Goal: Task Accomplishment & Management: Complete application form

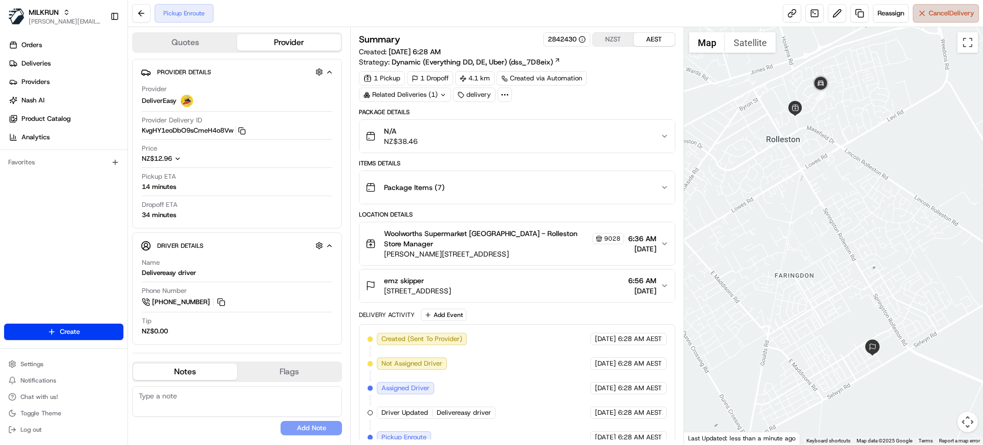
click at [933, 18] on button "Cancel Delivery" at bounding box center [946, 13] width 66 height 18
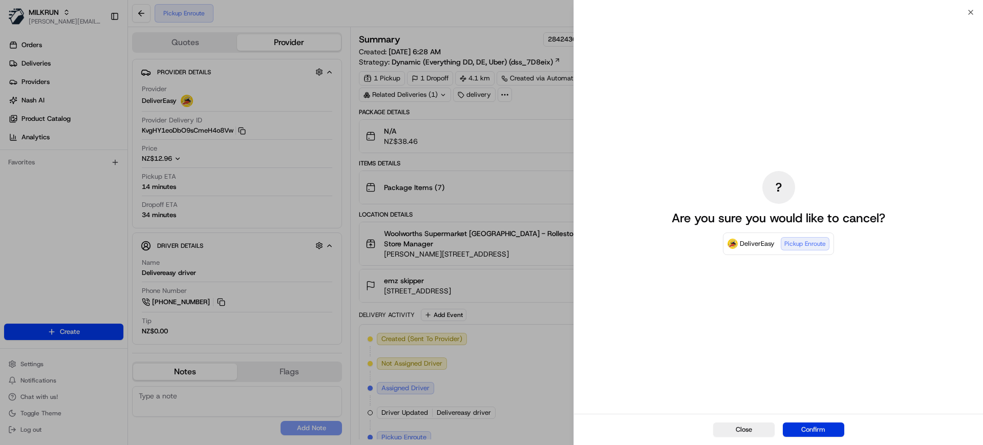
click at [819, 424] on button "Confirm" at bounding box center [813, 429] width 61 height 14
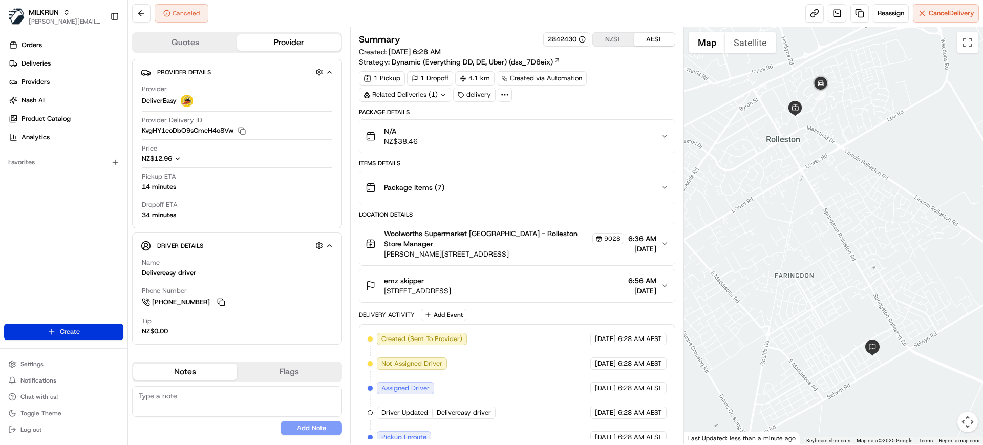
click at [74, 333] on html "MILKRUN [PERSON_NAME][EMAIL_ADDRESS][DOMAIN_NAME] Toggle Sidebar Orders Deliver…" at bounding box center [491, 222] width 983 height 445
click at [160, 355] on link "Delivery" at bounding box center [185, 351] width 114 height 18
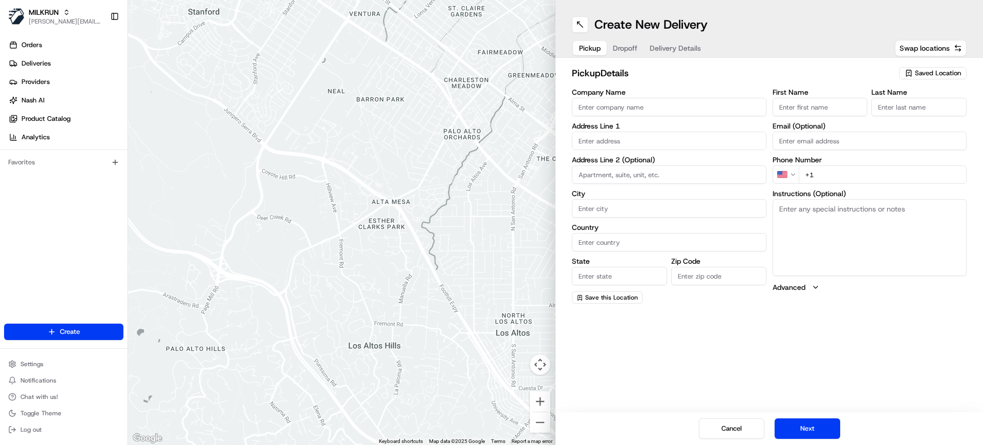
click at [939, 76] on span "Saved Location" at bounding box center [938, 73] width 46 height 9
type input "[PERSON_NAME]"
click at [909, 110] on span "Countdown Rolleston (9028)" at bounding box center [916, 111] width 126 height 9
type input "Countdown Rolleston"
type input "[PERSON_NAME] St & Rolleston Dr"
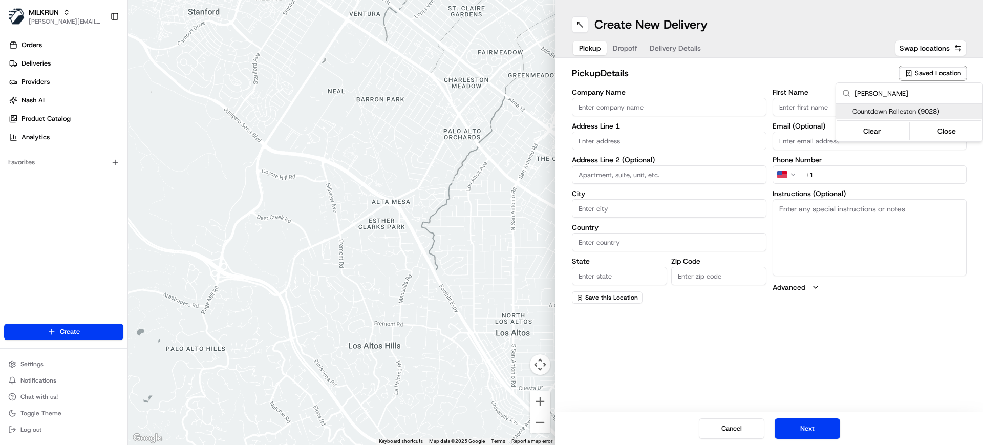
type input "Rolleston"
type input "NZ"
type input "Canterbury"
type input "7614"
type input "[PHONE_NUMBER]"
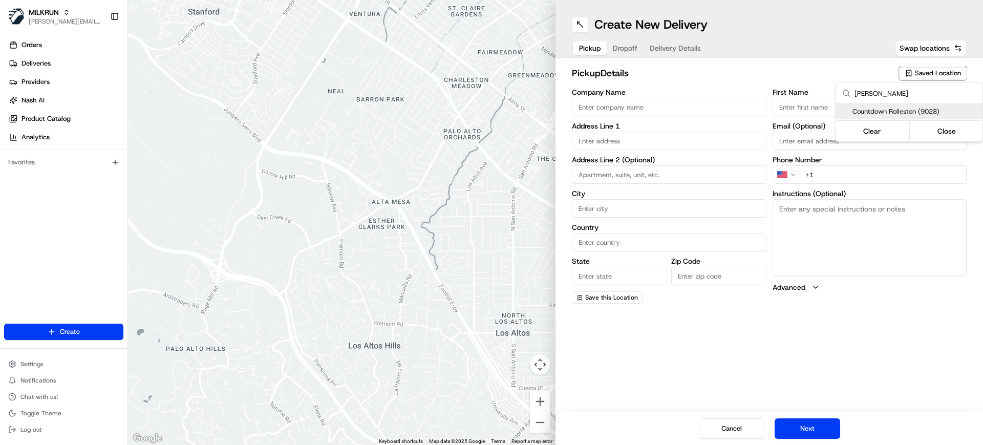
type textarea "Park in customer carpark, enter the store, DO NOT take orders from the stand wi…"
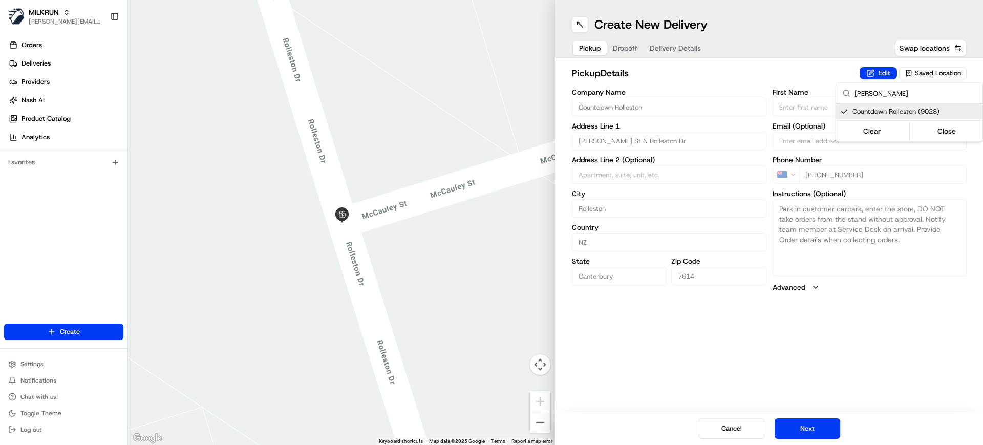
click at [805, 66] on html "MILKRUN [PERSON_NAME][EMAIL_ADDRESS][DOMAIN_NAME] Toggle Sidebar Orders Deliver…" at bounding box center [491, 222] width 983 height 445
click at [813, 429] on button "Next" at bounding box center [808, 428] width 66 height 20
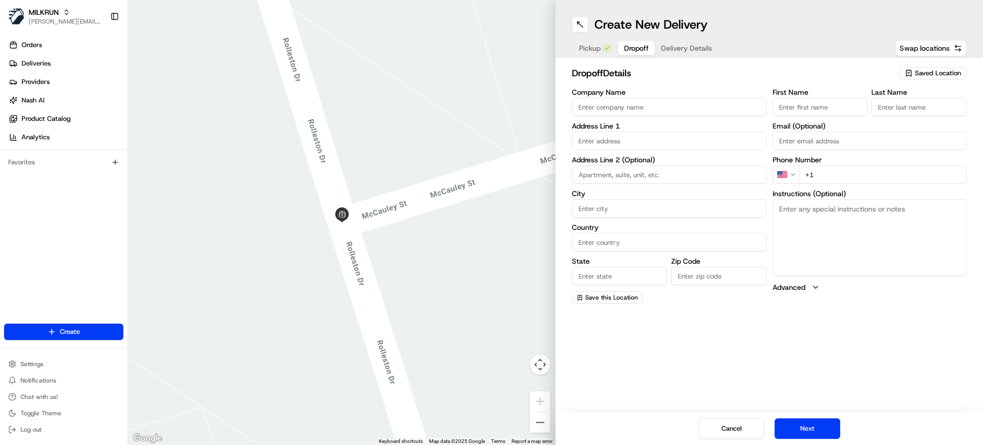
click at [650, 140] on input "text" at bounding box center [669, 141] width 195 height 18
paste input "[STREET_ADDRESS][PERSON_NAME]"
click at [651, 170] on div "[STREET_ADDRESS][PERSON_NAME]" at bounding box center [668, 162] width 189 height 15
type input "[STREET_ADDRESS][PERSON_NAME]"
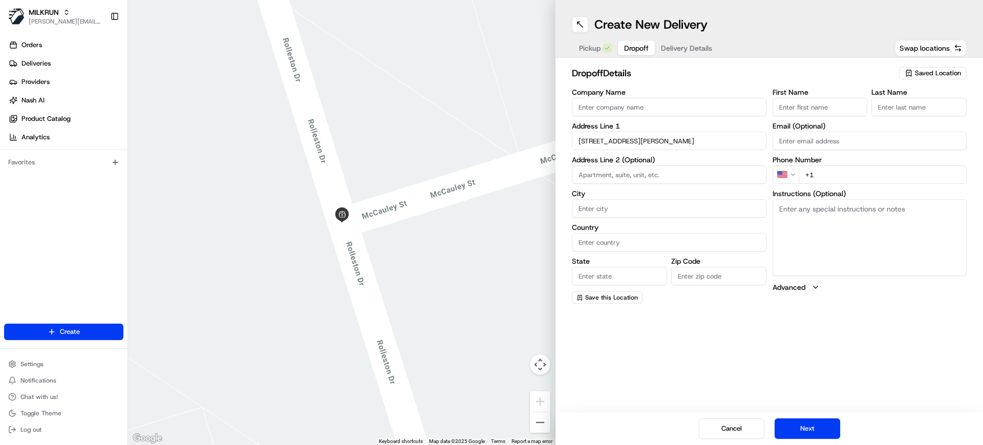
type input "2"
type input "[GEOGRAPHIC_DATA]"
type input "8011"
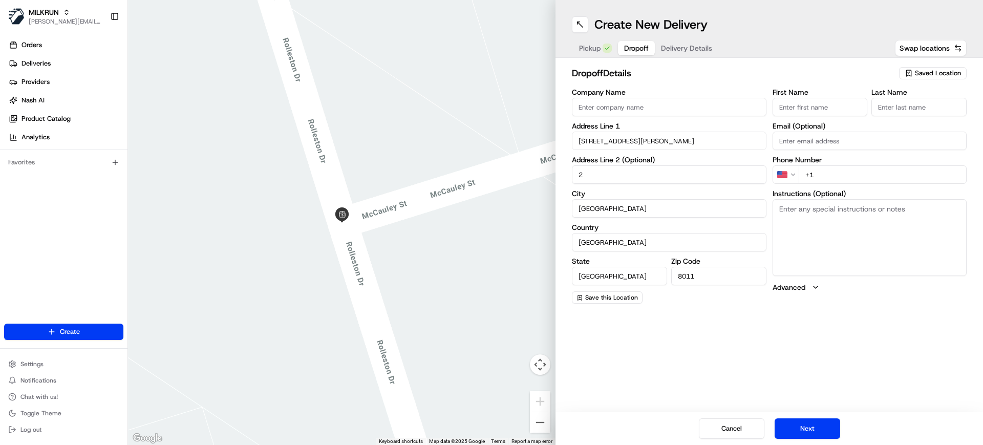
type input "[STREET_ADDRESS]"
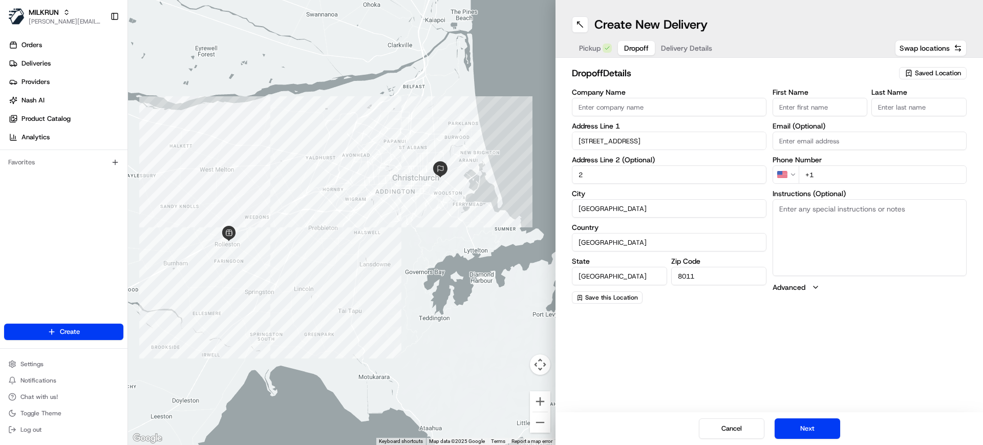
click at [843, 111] on input "First Name" at bounding box center [820, 107] width 95 height 18
paste input "emz skipper"
drag, startPoint x: 793, startPoint y: 105, endPoint x: 871, endPoint y: 118, distance: 80.0
click at [871, 118] on div "First Name emz [PERSON_NAME] Last Name Email (Optional) Phone Number US +1 Inst…" at bounding box center [870, 196] width 195 height 215
type input "emz"
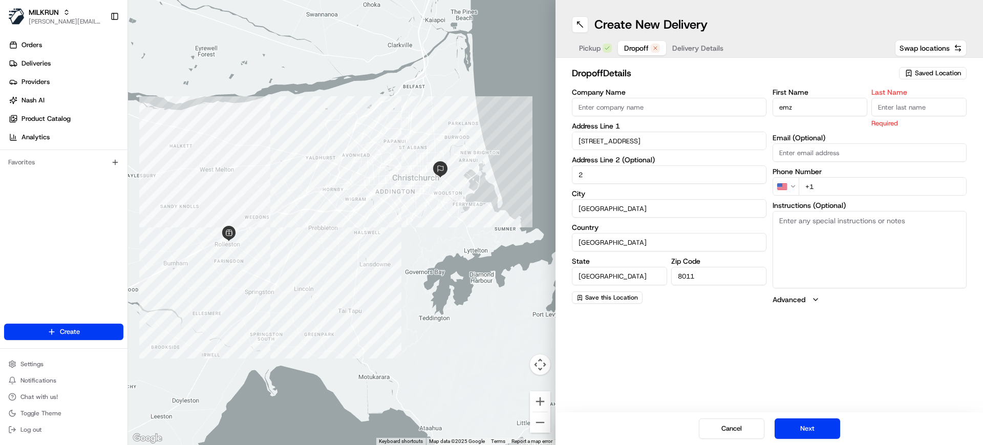
paste input "emz skipper"
drag, startPoint x: 897, startPoint y: 104, endPoint x: 826, endPoint y: 116, distance: 71.6
click at [827, 114] on div "First Name emz Last Name emz [PERSON_NAME] Required" at bounding box center [870, 108] width 195 height 39
type input "Skipper"
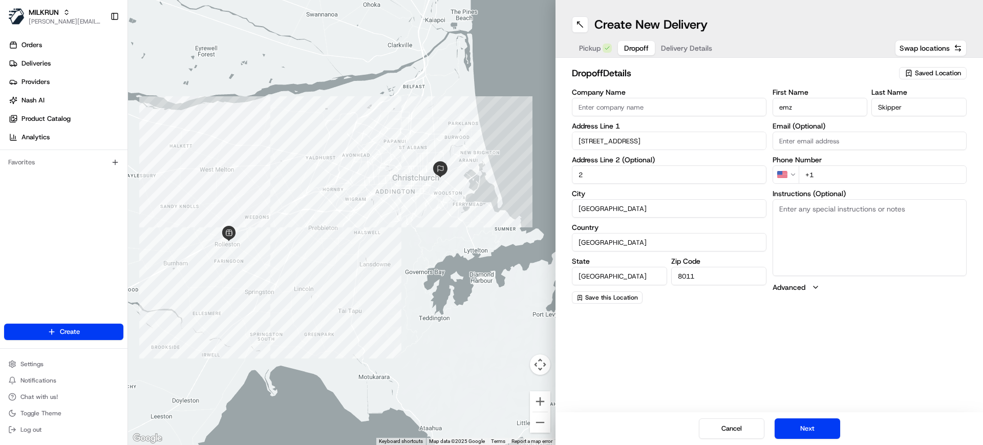
drag, startPoint x: 817, startPoint y: 179, endPoint x: 745, endPoint y: 179, distance: 71.7
click at [745, 179] on div "Company Name Address Line 1 [STREET_ADDRESS] Address Line 2 (Optional) [GEOGRAP…" at bounding box center [769, 196] width 395 height 215
paste input "22 453 8654"
type input "[PHONE_NUMBER]"
click at [832, 231] on textarea "Instructions (Optional)" at bounding box center [870, 237] width 195 height 77
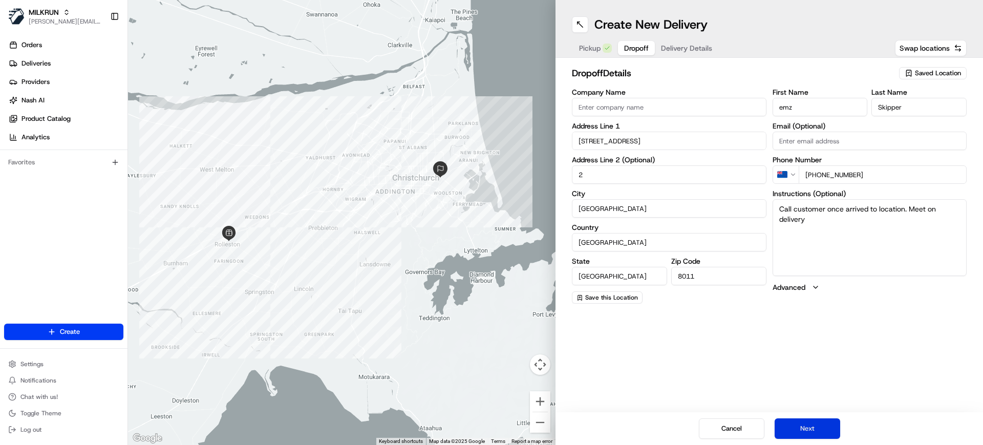
type textarea "Call customer once arrived to location. Meet on delivery"
click at [811, 430] on button "Next" at bounding box center [808, 428] width 66 height 20
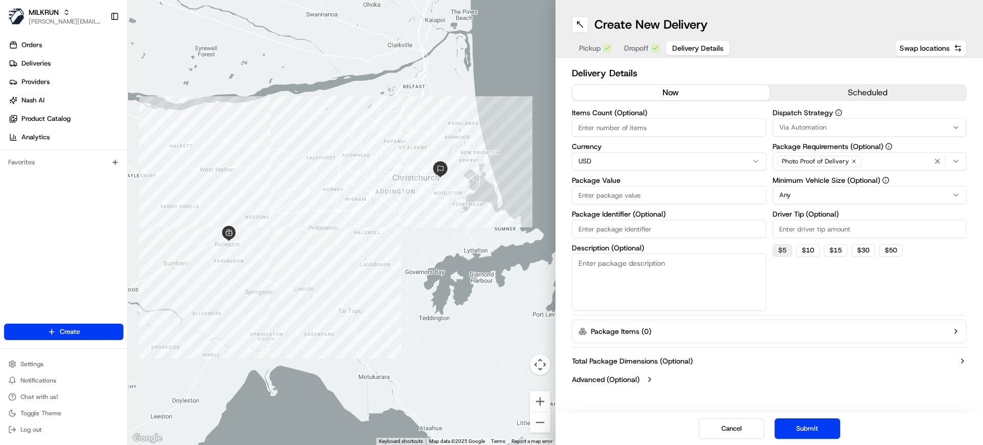
click at [784, 252] on button "$ 5" at bounding box center [782, 250] width 19 height 12
type input "5"
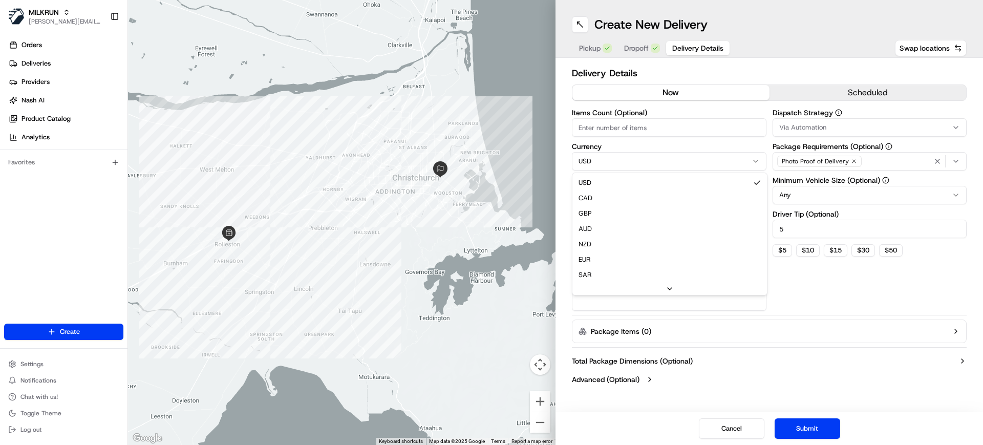
click at [648, 161] on html "MILKRUN [PERSON_NAME][EMAIL_ADDRESS][DOMAIN_NAME] Toggle Sidebar Orders Deliver…" at bounding box center [491, 222] width 983 height 445
click at [624, 196] on input "Package Value" at bounding box center [669, 195] width 195 height 18
type input "31.46"
click at [614, 126] on input "Items Count (Optional)" at bounding box center [669, 127] width 195 height 18
type input "7"
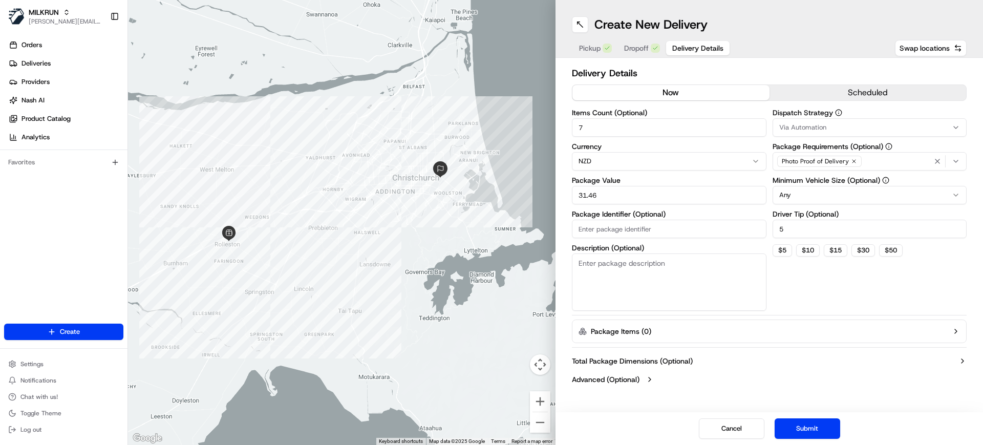
click at [665, 231] on input "Package Identifier (Optional)" at bounding box center [669, 229] width 195 height 18
paste input "f817933b-d6ee-4eed-a222-190346effa75"
type input "f817933b-d6ee-4eed-a222-190346effa75"
click at [808, 427] on button "Submit" at bounding box center [808, 428] width 66 height 20
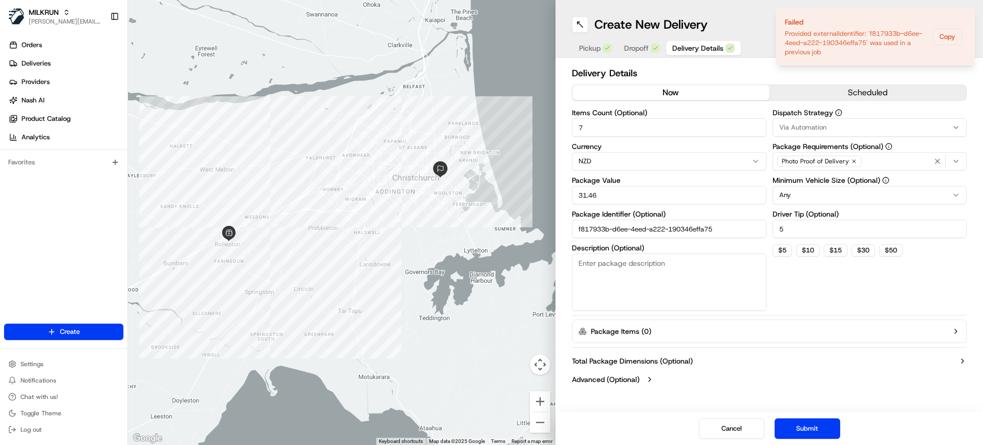
drag, startPoint x: 740, startPoint y: 229, endPoint x: 538, endPoint y: 227, distance: 202.3
click at [538, 227] on div "← Move left → Move right ↑ Move up ↓ Move down + Zoom in - Zoom out Home Jump l…" at bounding box center [555, 222] width 855 height 445
click at [792, 423] on button "Submit" at bounding box center [808, 428] width 66 height 20
